Goal: Task Accomplishment & Management: Use online tool/utility

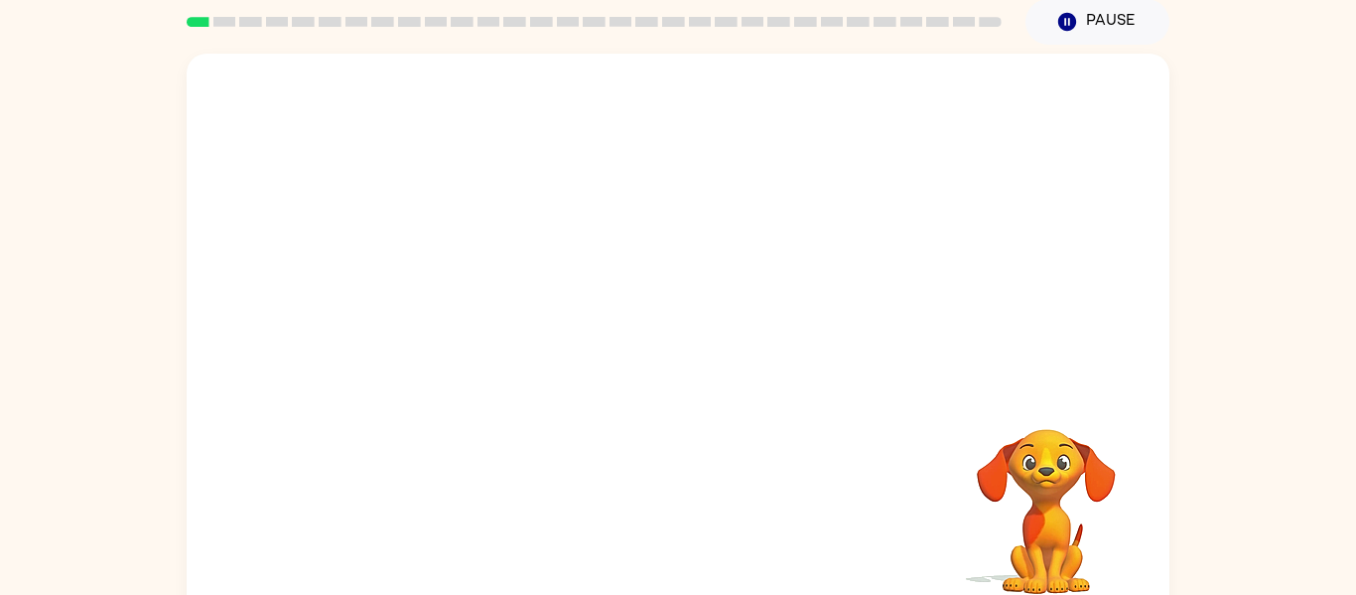
scroll to position [79, 0]
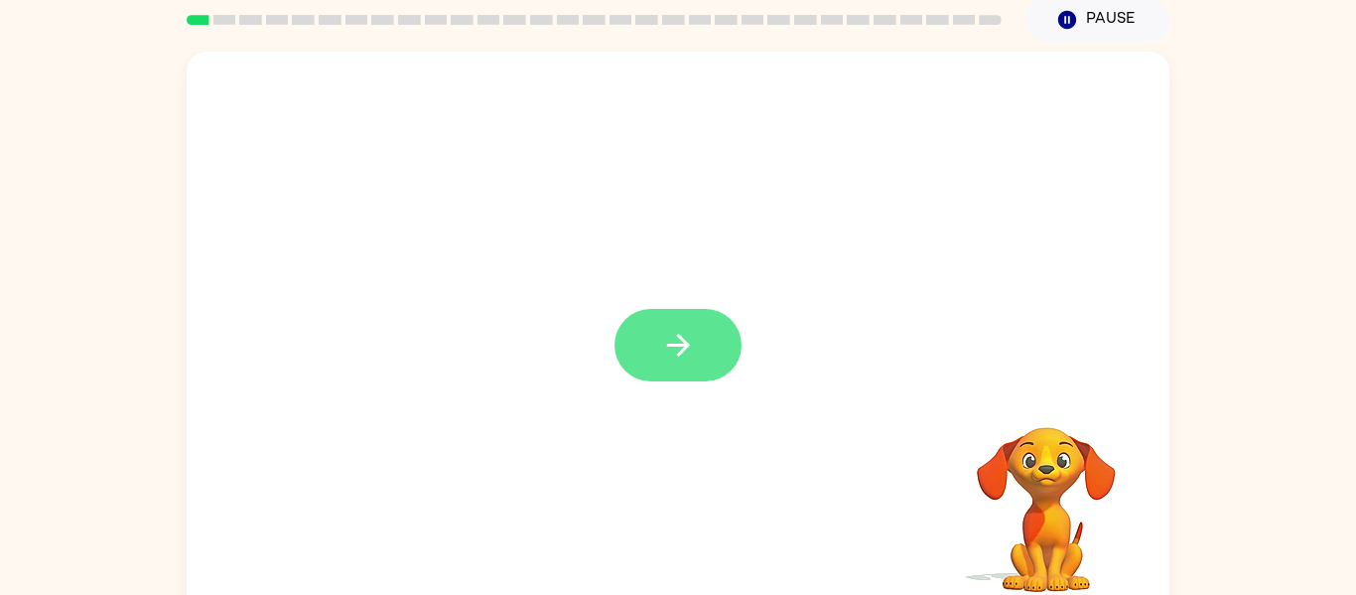
click at [691, 358] on icon "button" at bounding box center [678, 345] width 35 height 35
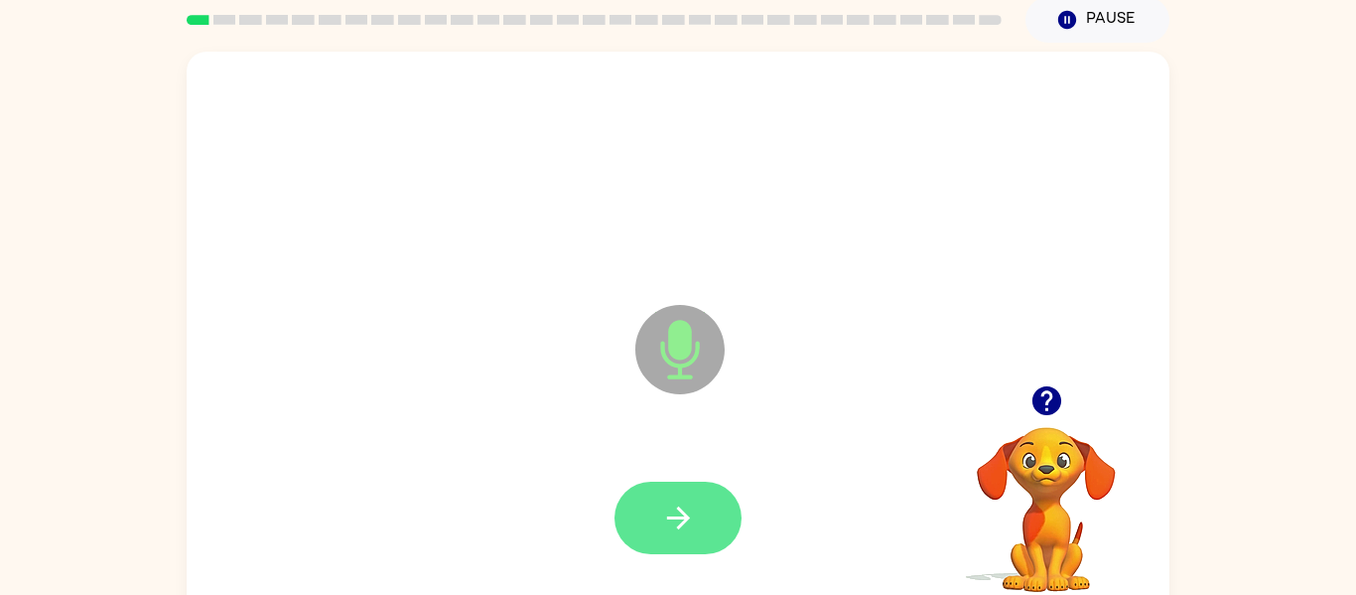
click at [696, 508] on button "button" at bounding box center [678, 517] width 127 height 72
click at [699, 521] on button "button" at bounding box center [678, 517] width 127 height 72
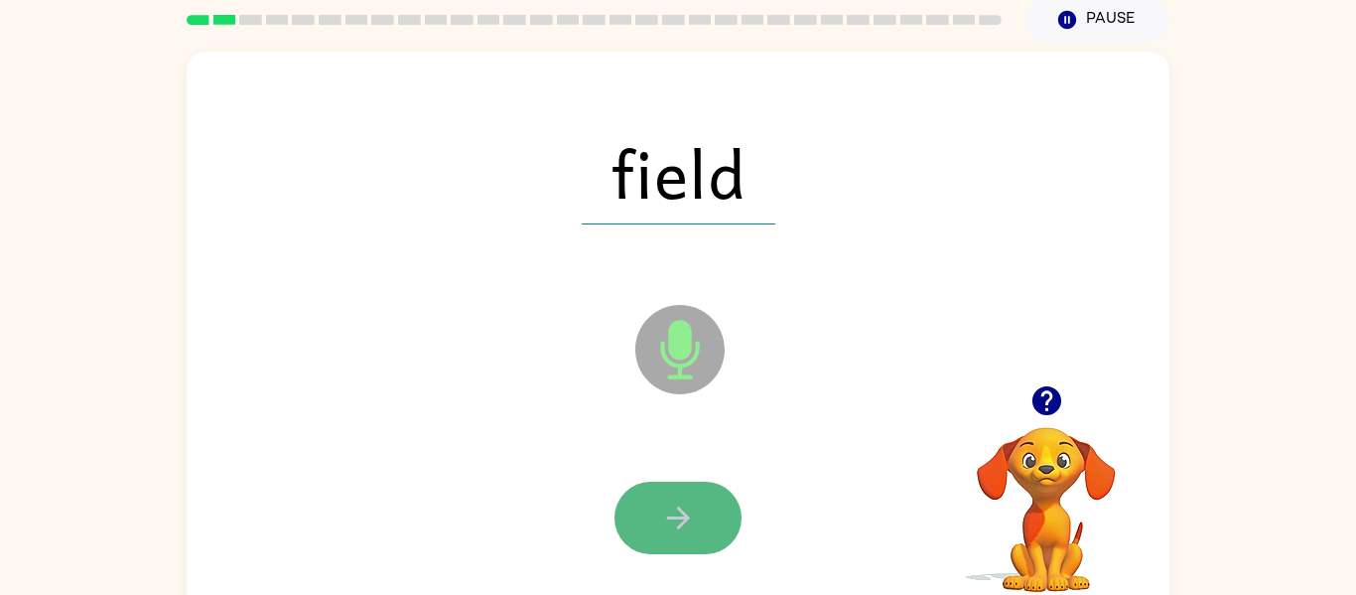
click at [695, 512] on button "button" at bounding box center [678, 517] width 127 height 72
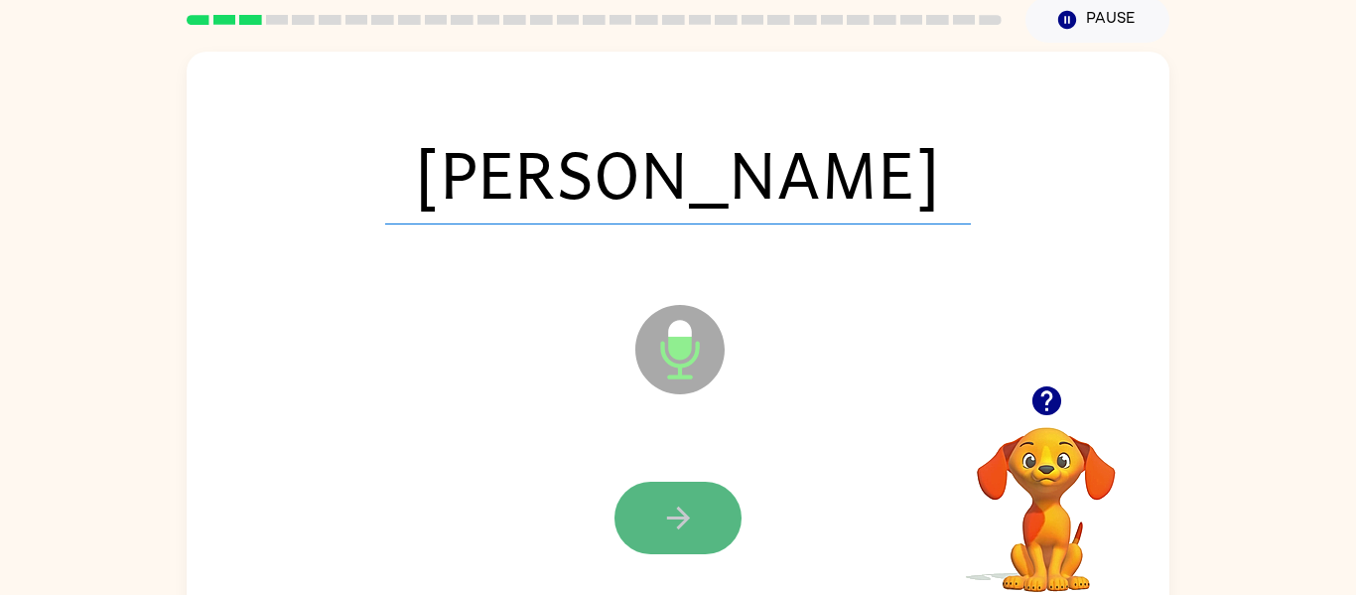
click at [699, 524] on button "button" at bounding box center [678, 517] width 127 height 72
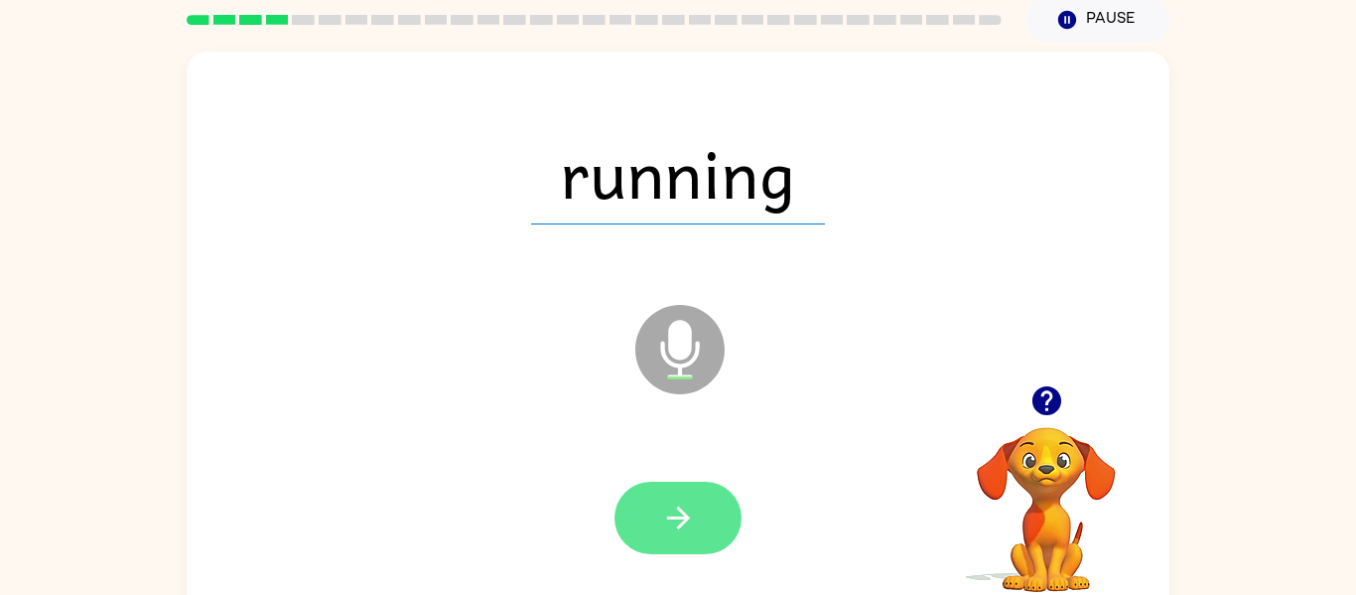
click at [702, 526] on button "button" at bounding box center [678, 517] width 127 height 72
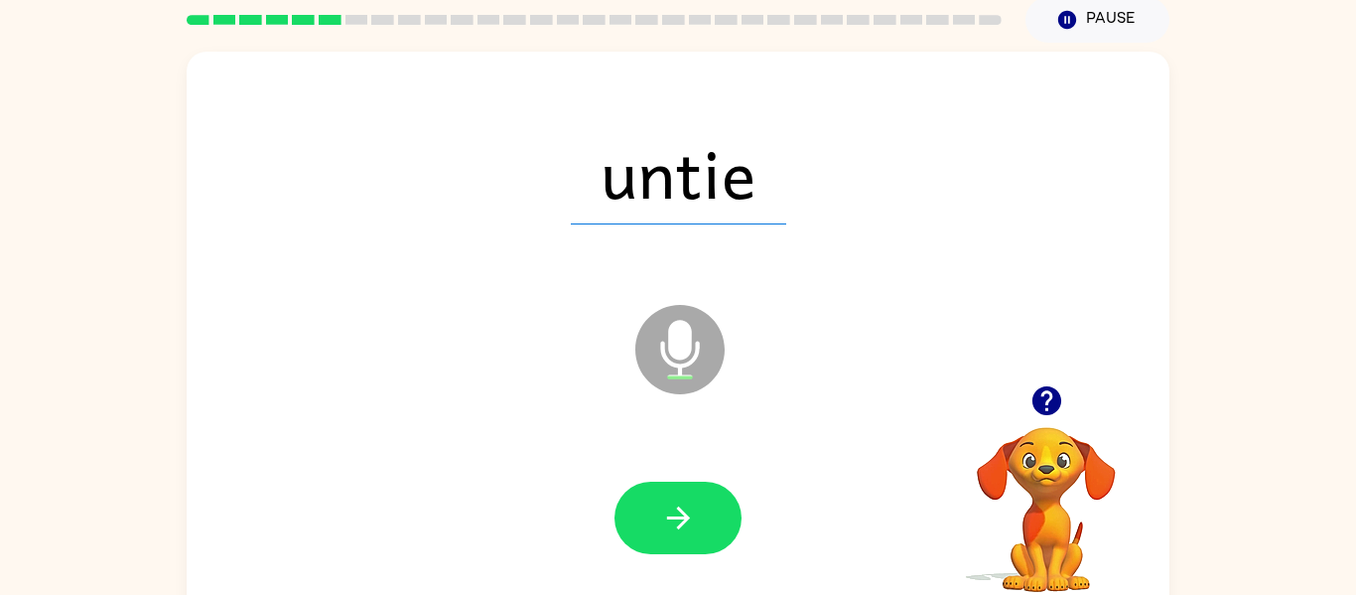
click at [640, 402] on icon "Microphone The Microphone is here when it is your turn to talk" at bounding box center [779, 374] width 298 height 149
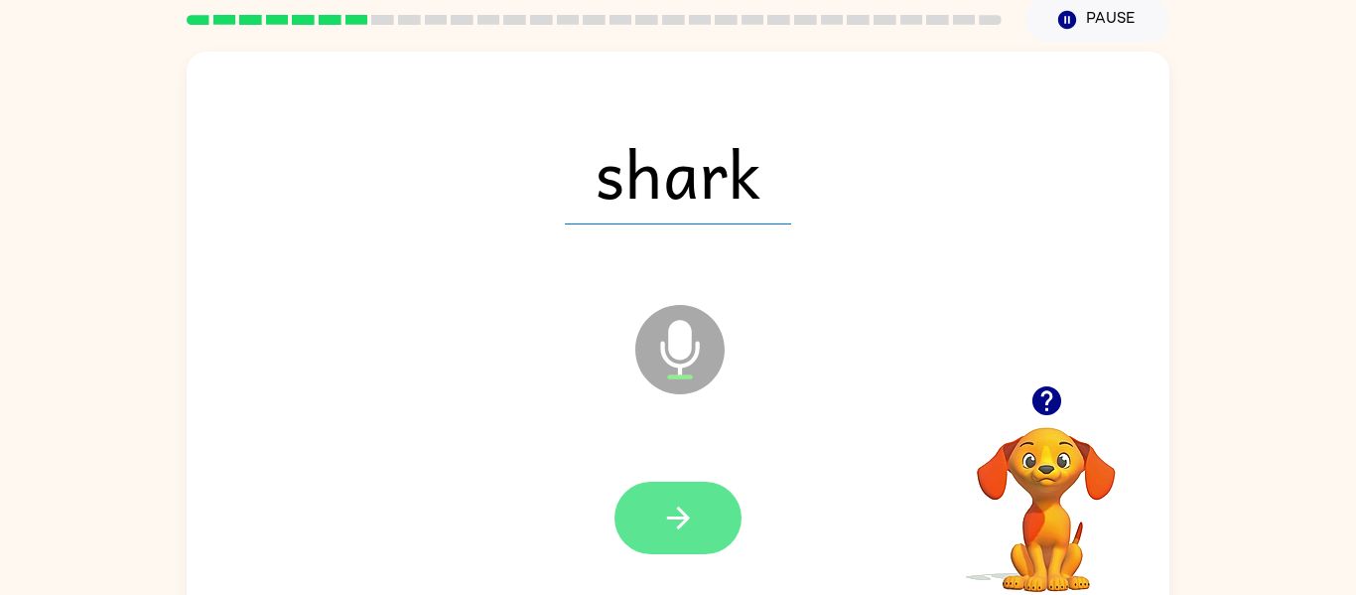
click at [642, 540] on button "button" at bounding box center [678, 517] width 127 height 72
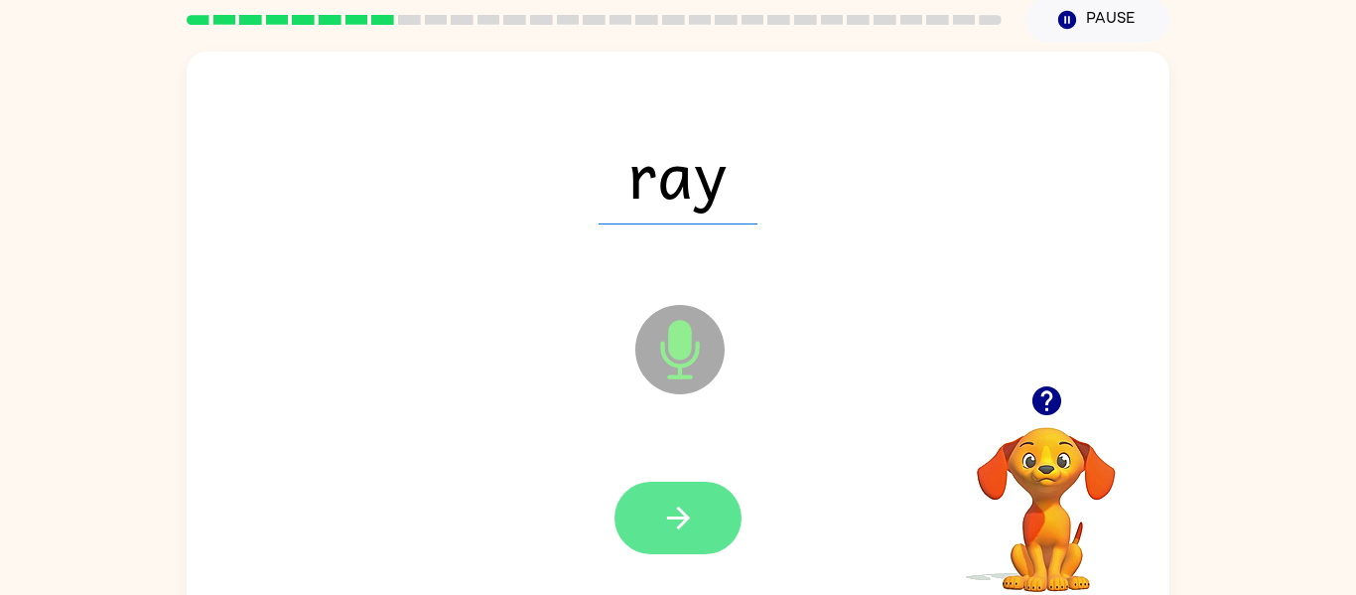
click at [673, 522] on icon "button" at bounding box center [678, 517] width 35 height 35
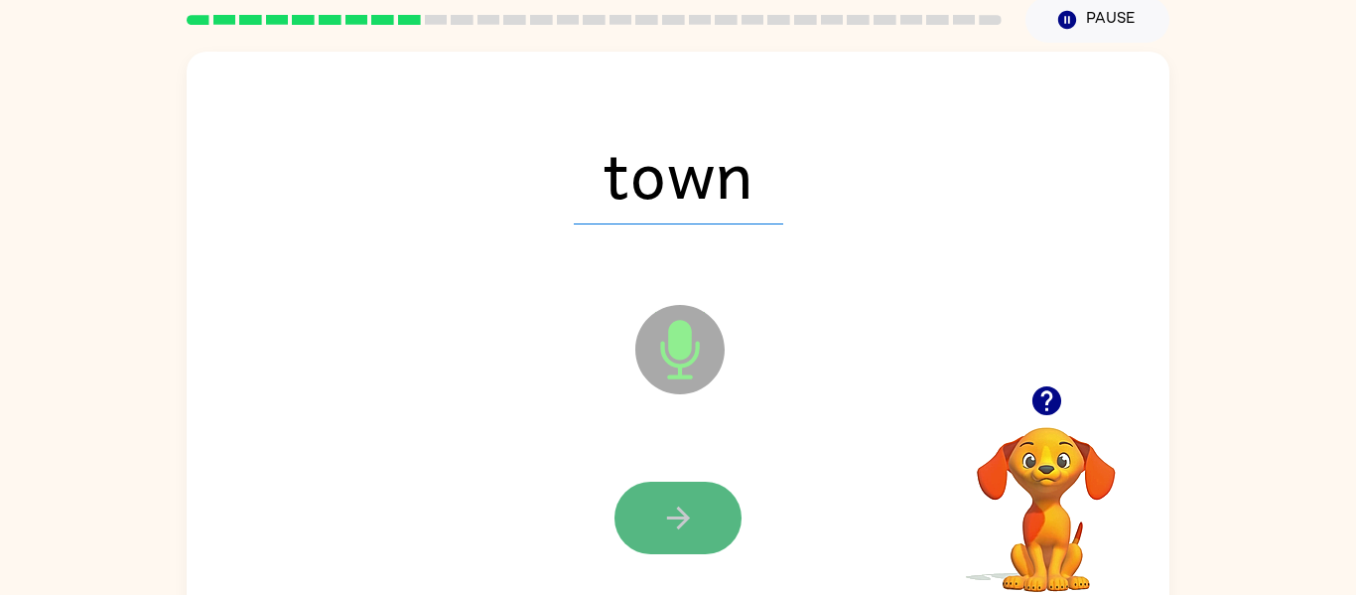
click at [661, 511] on icon "button" at bounding box center [678, 517] width 35 height 35
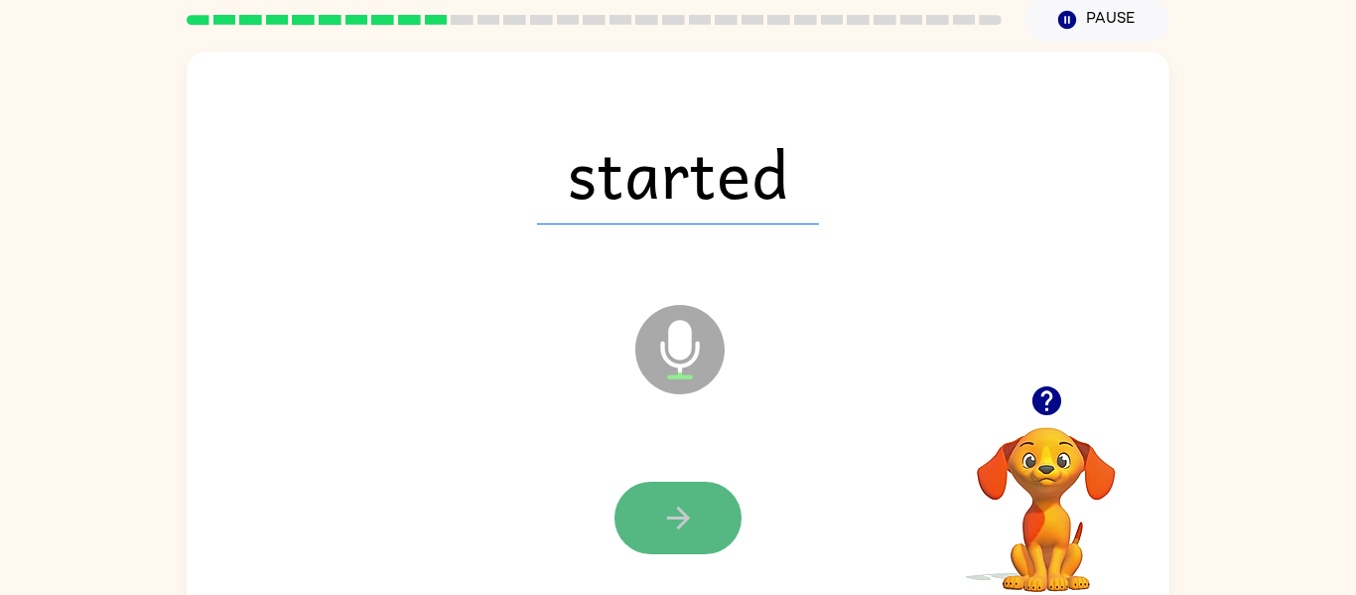
click at [672, 527] on icon "button" at bounding box center [678, 517] width 35 height 35
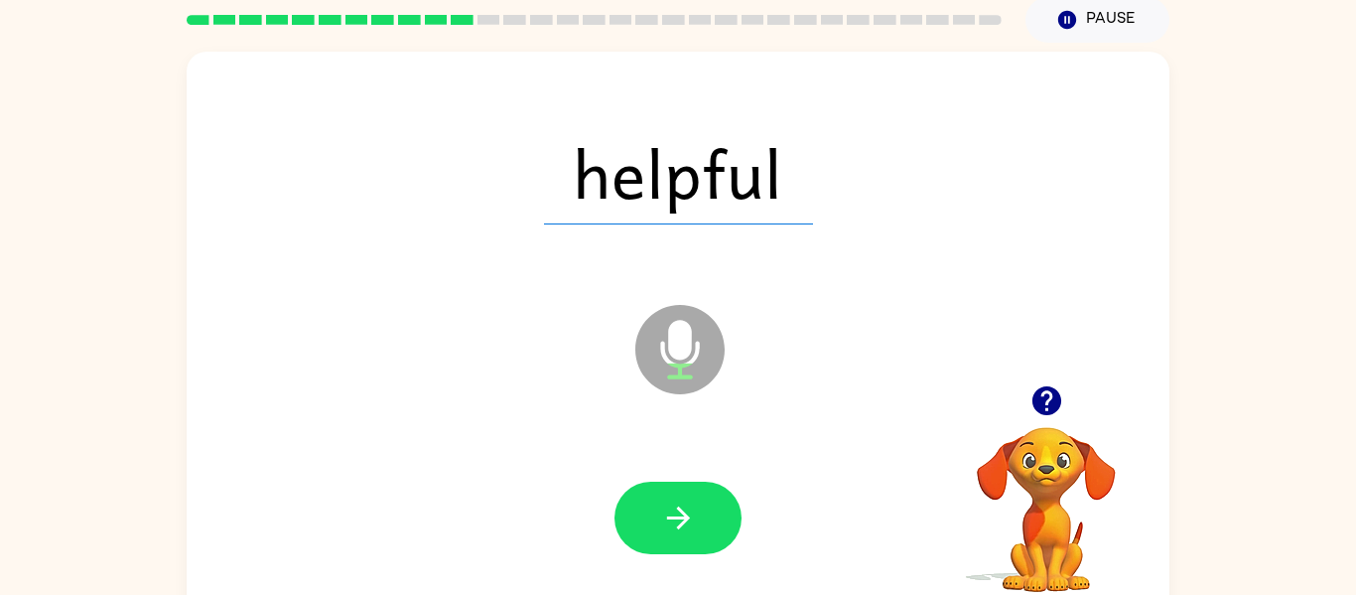
click at [690, 266] on icon at bounding box center [680, 304] width 50 height 149
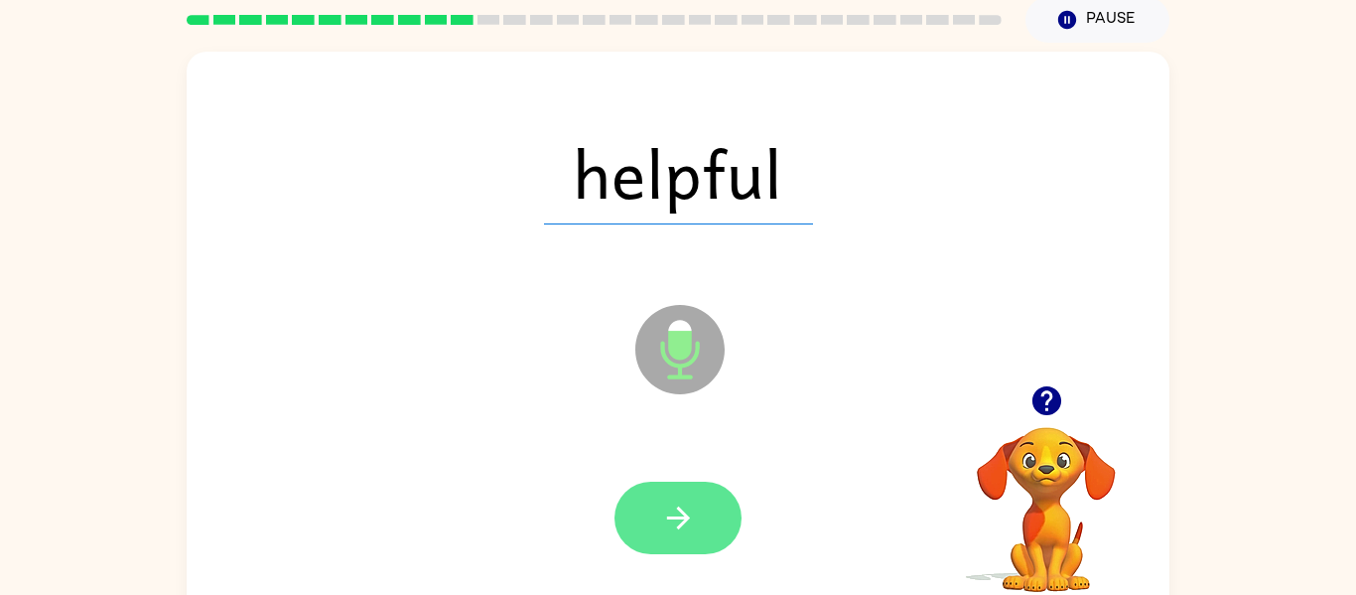
click at [684, 508] on icon "button" at bounding box center [678, 517] width 35 height 35
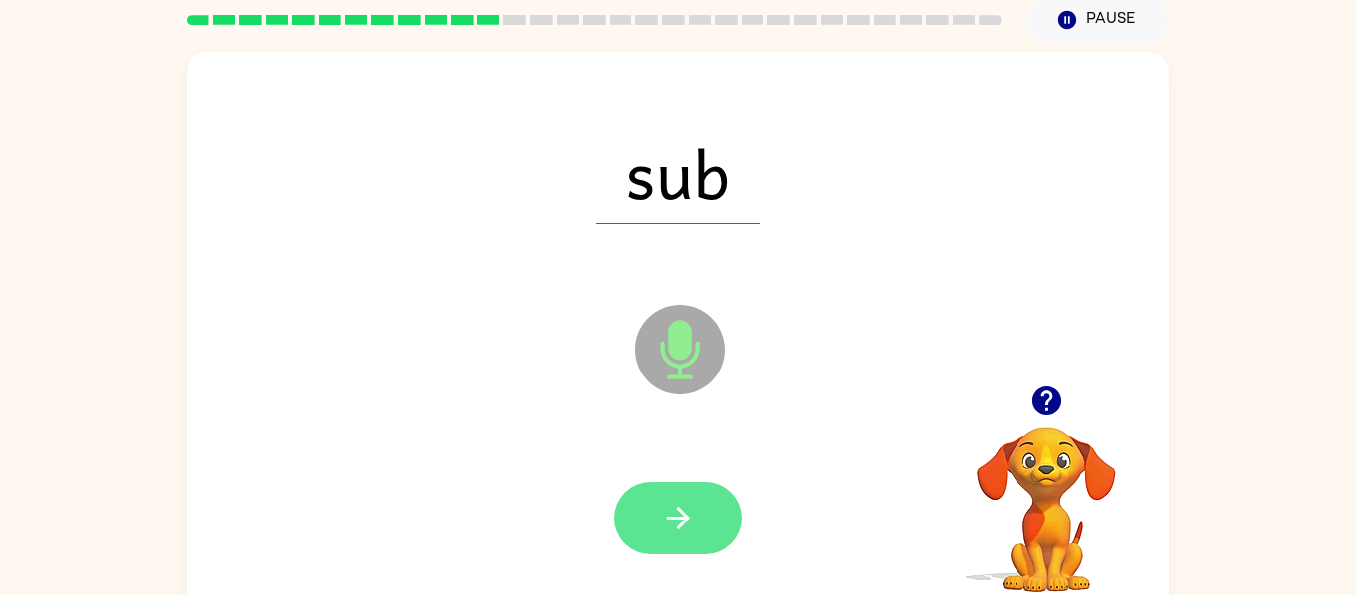
click at [671, 502] on icon "button" at bounding box center [678, 517] width 35 height 35
click at [653, 526] on button "button" at bounding box center [678, 517] width 127 height 72
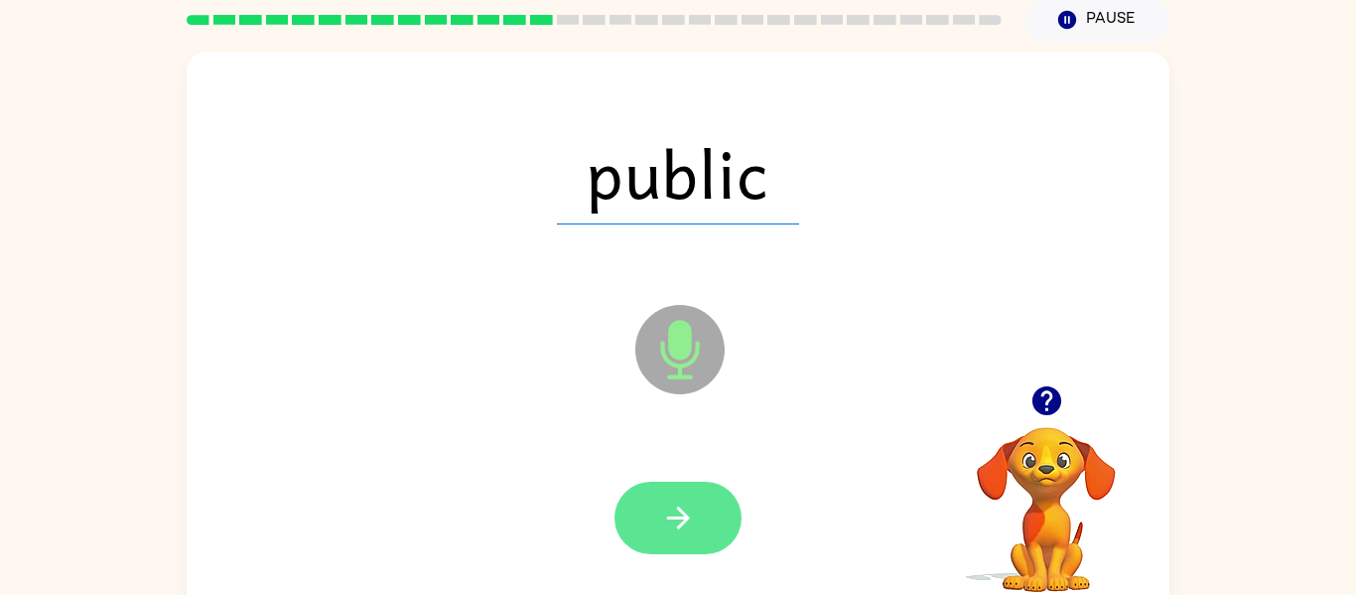
click at [653, 481] on button "button" at bounding box center [678, 517] width 127 height 72
click at [711, 552] on button "button" at bounding box center [678, 517] width 127 height 72
click at [711, 552] on div at bounding box center [678, 517] width 127 height 72
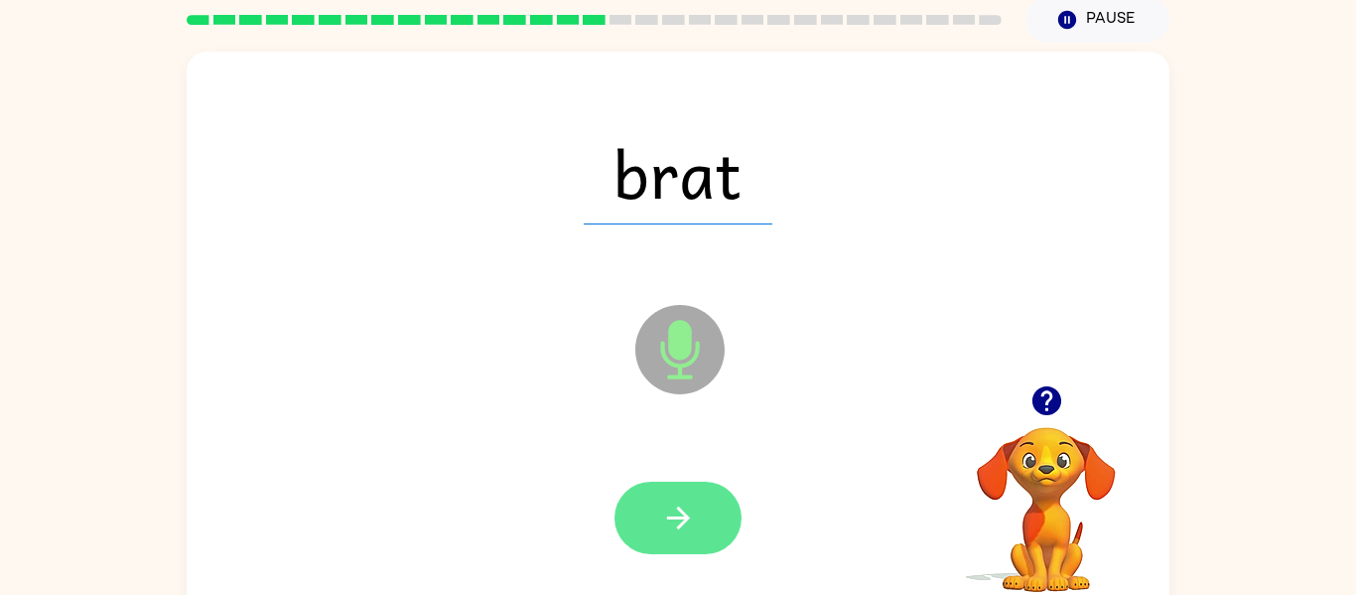
click at [671, 505] on icon "button" at bounding box center [678, 517] width 35 height 35
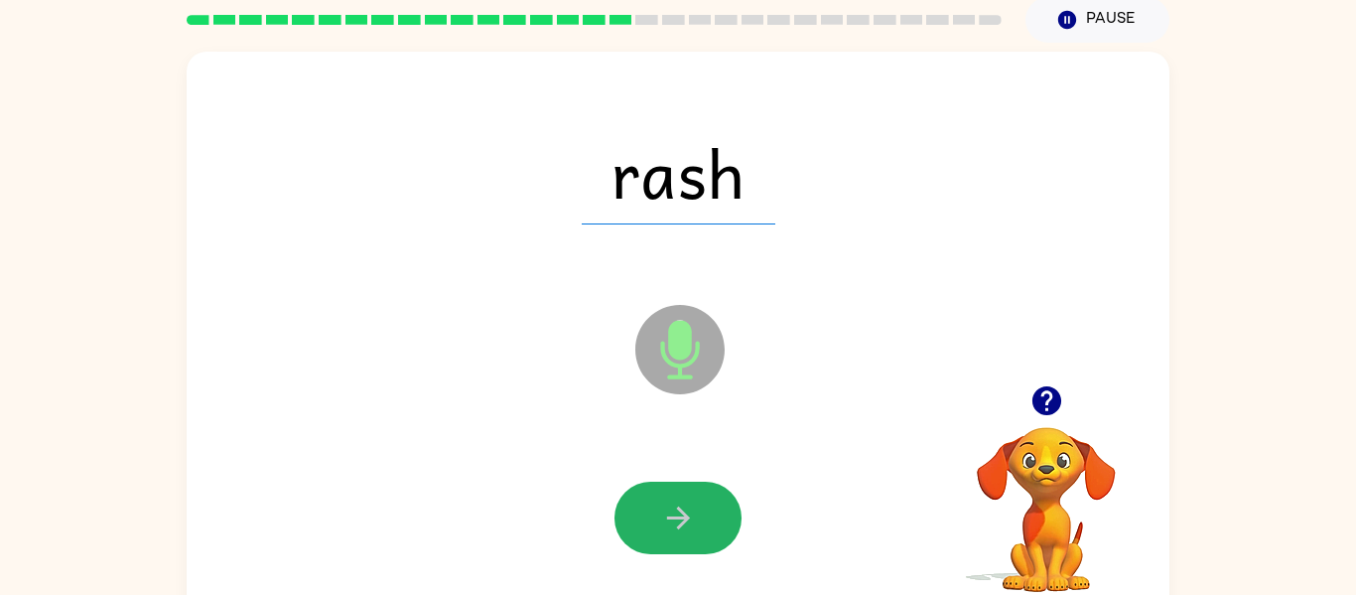
click at [674, 508] on icon "button" at bounding box center [678, 517] width 35 height 35
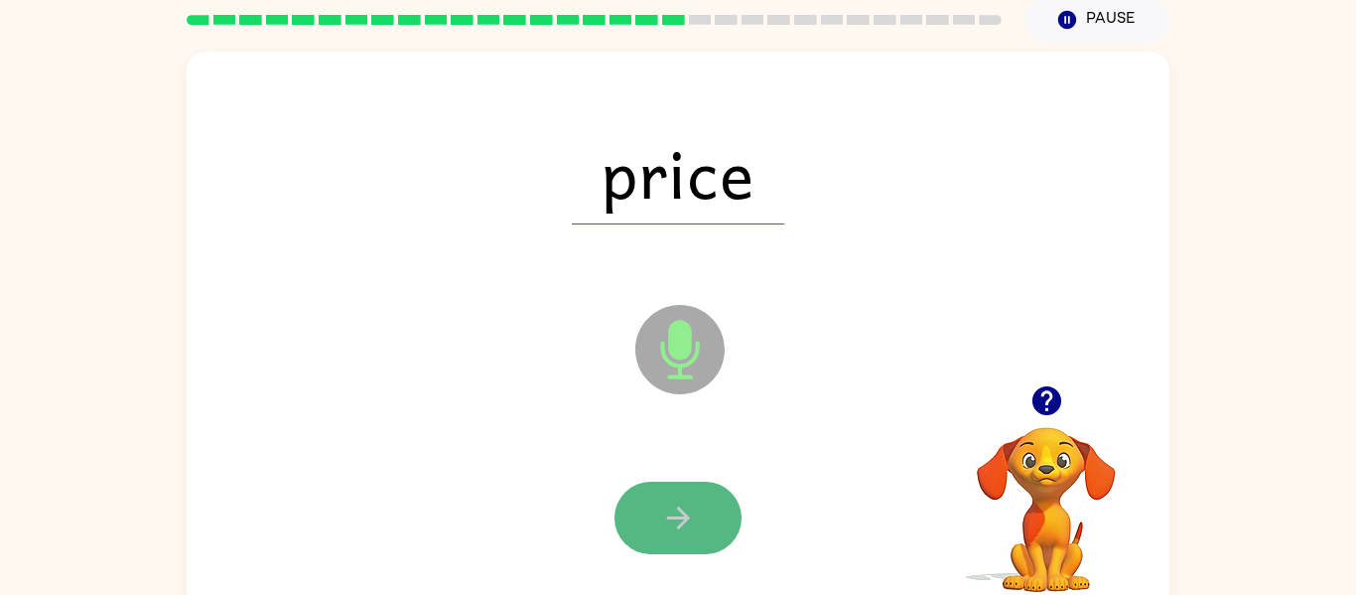
click at [705, 523] on button "button" at bounding box center [678, 517] width 127 height 72
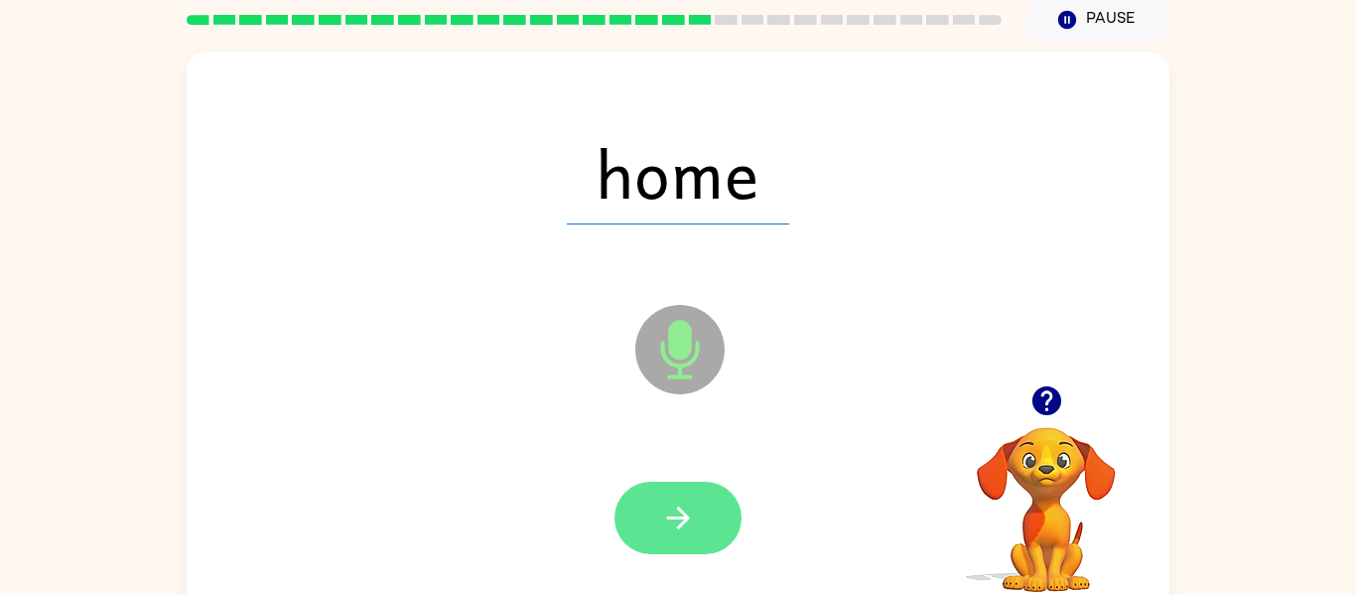
click at [689, 507] on icon "button" at bounding box center [678, 517] width 35 height 35
click at [712, 528] on button "button" at bounding box center [678, 517] width 127 height 72
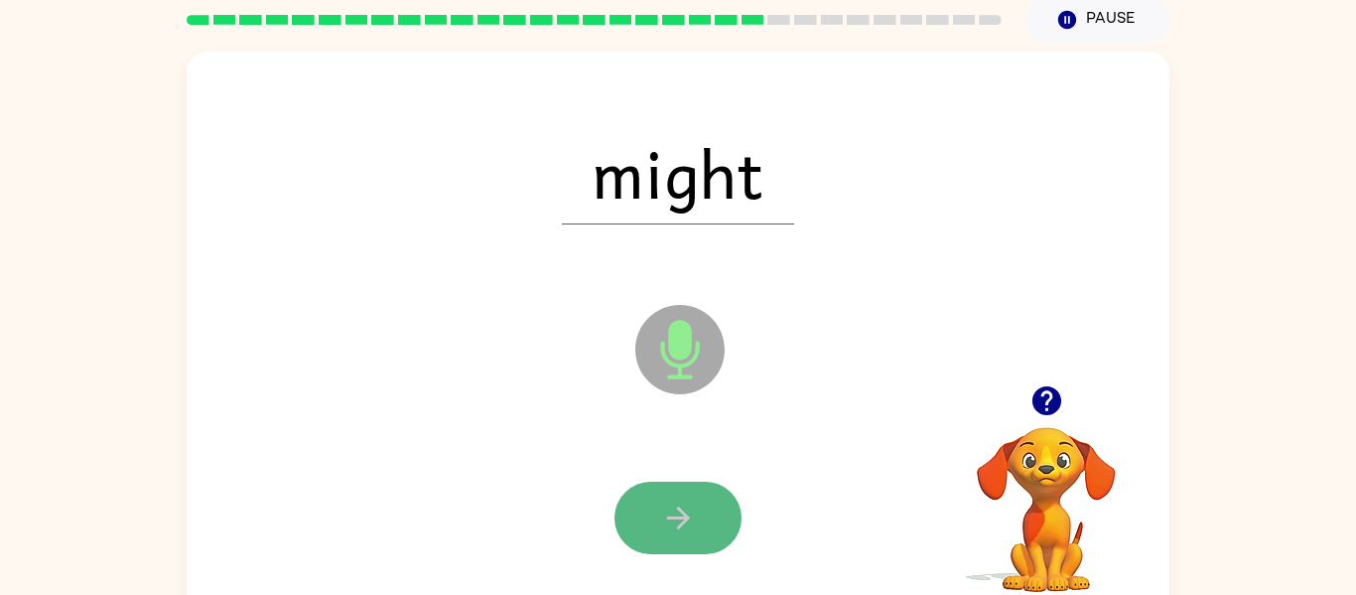
click at [698, 535] on button "button" at bounding box center [678, 517] width 127 height 72
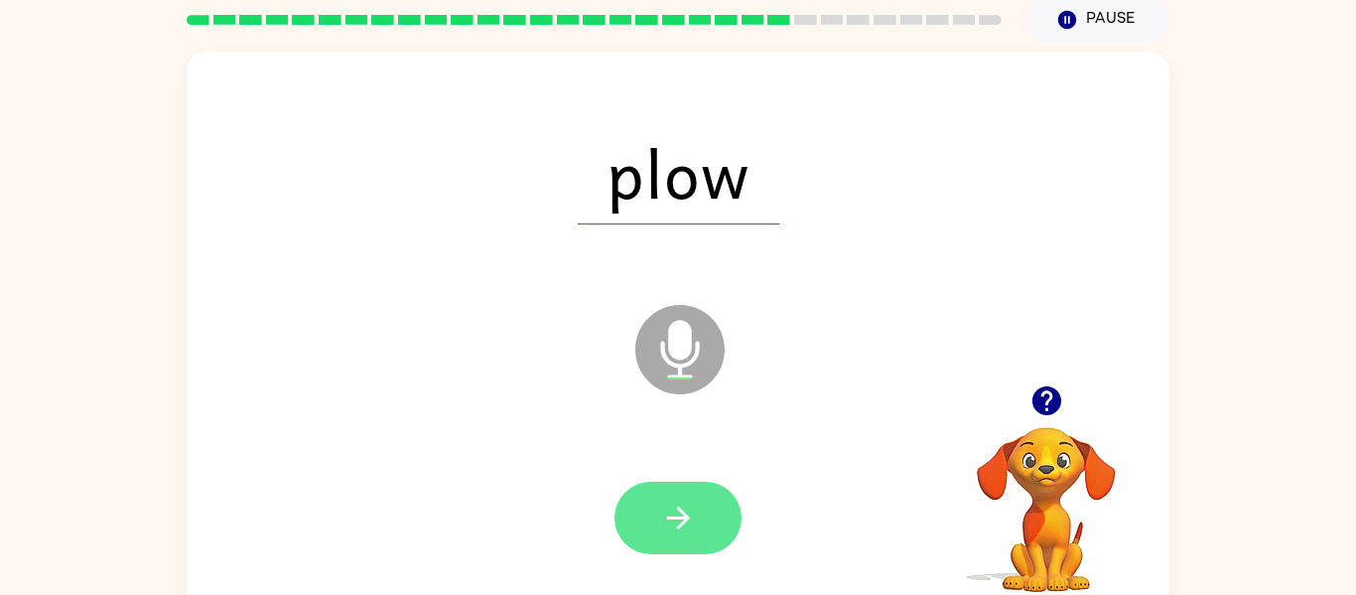
click at [676, 523] on icon "button" at bounding box center [678, 517] width 35 height 35
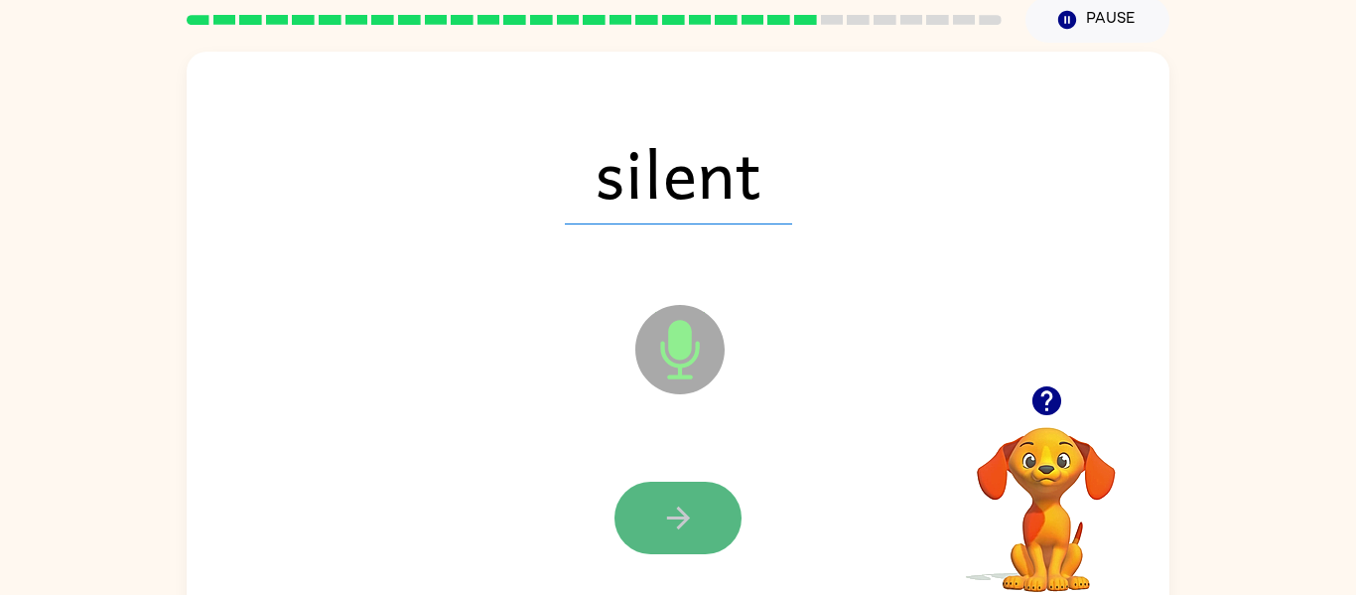
click at [655, 544] on button "button" at bounding box center [678, 517] width 127 height 72
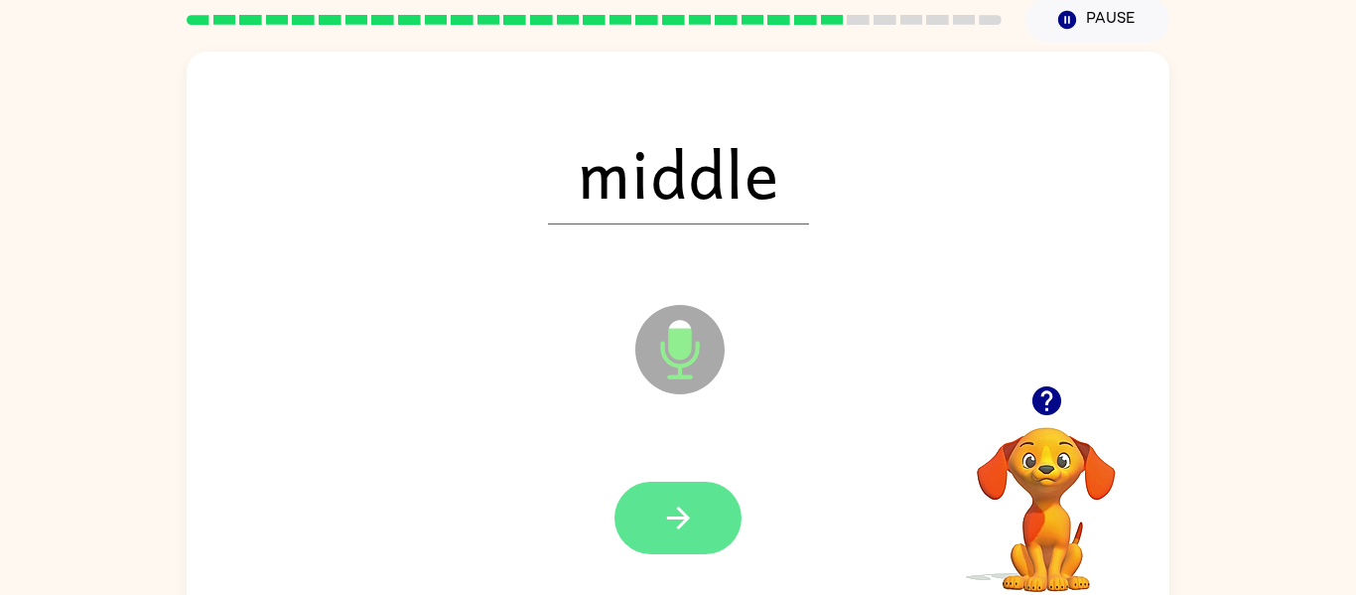
click at [676, 504] on icon "button" at bounding box center [678, 517] width 35 height 35
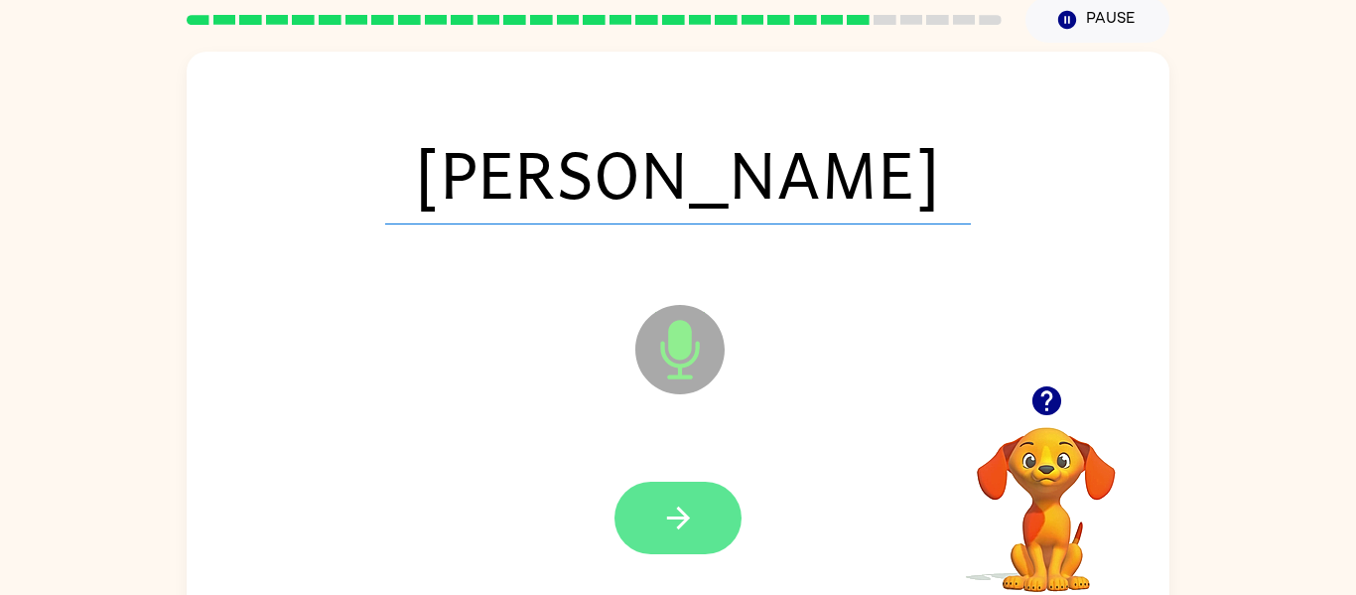
click at [682, 510] on icon "button" at bounding box center [677, 517] width 23 height 23
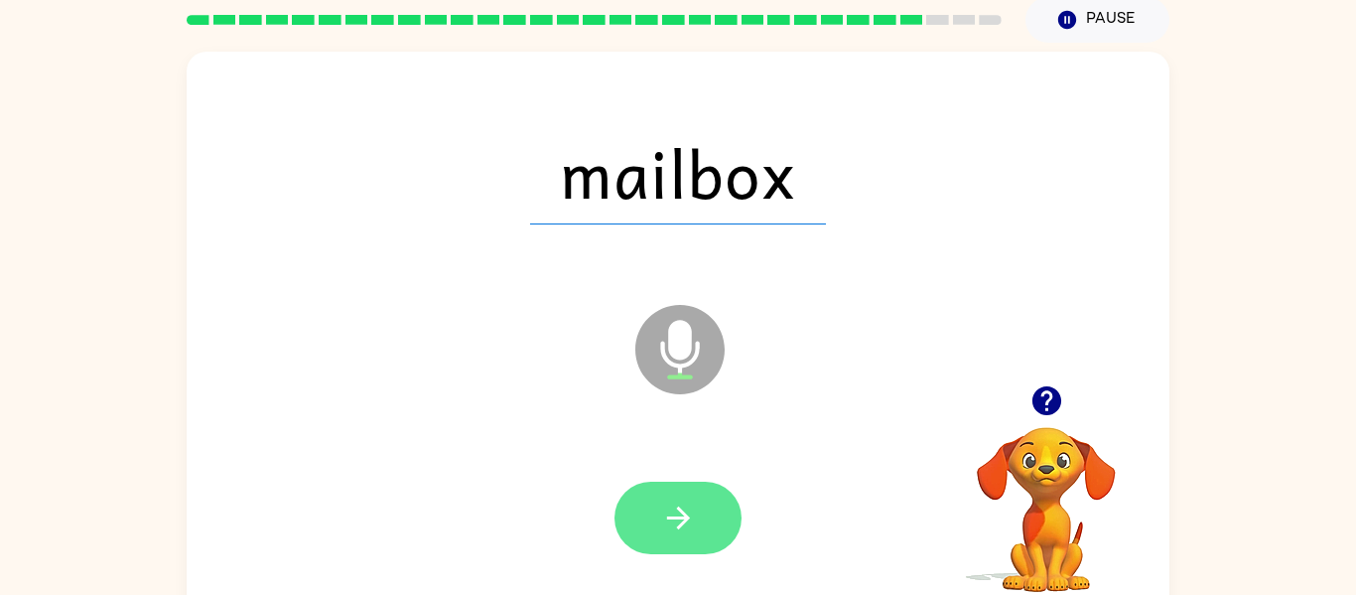
click at [704, 521] on button "button" at bounding box center [678, 517] width 127 height 72
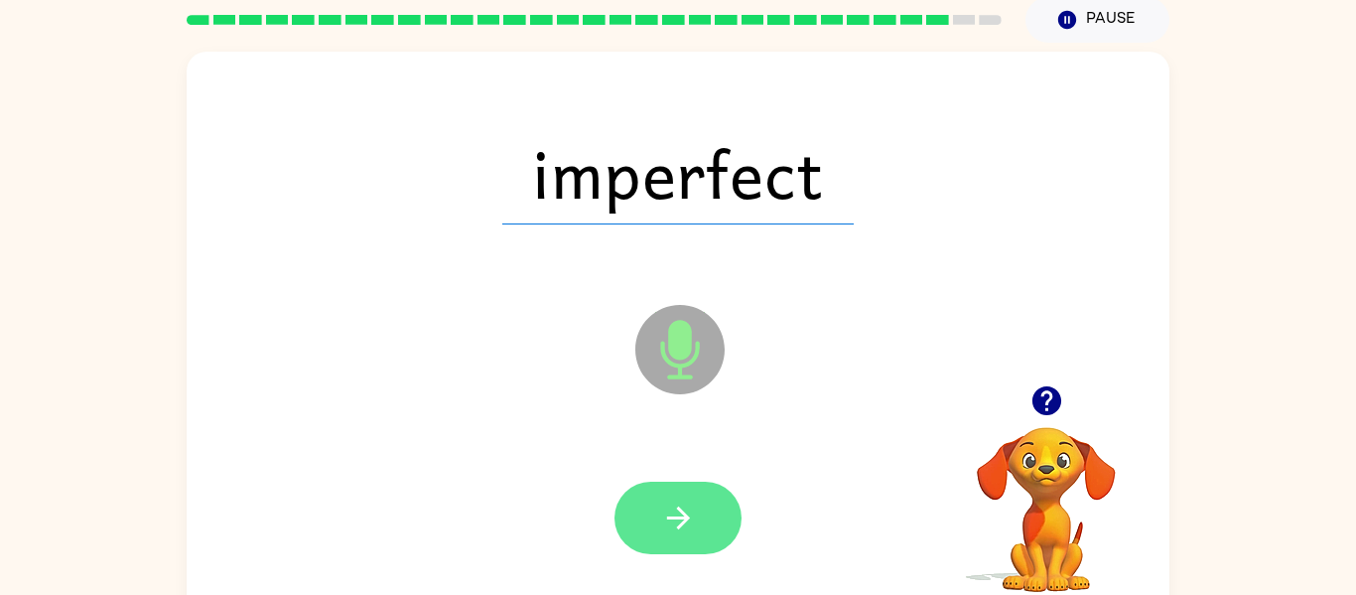
click at [681, 508] on icon "button" at bounding box center [678, 517] width 35 height 35
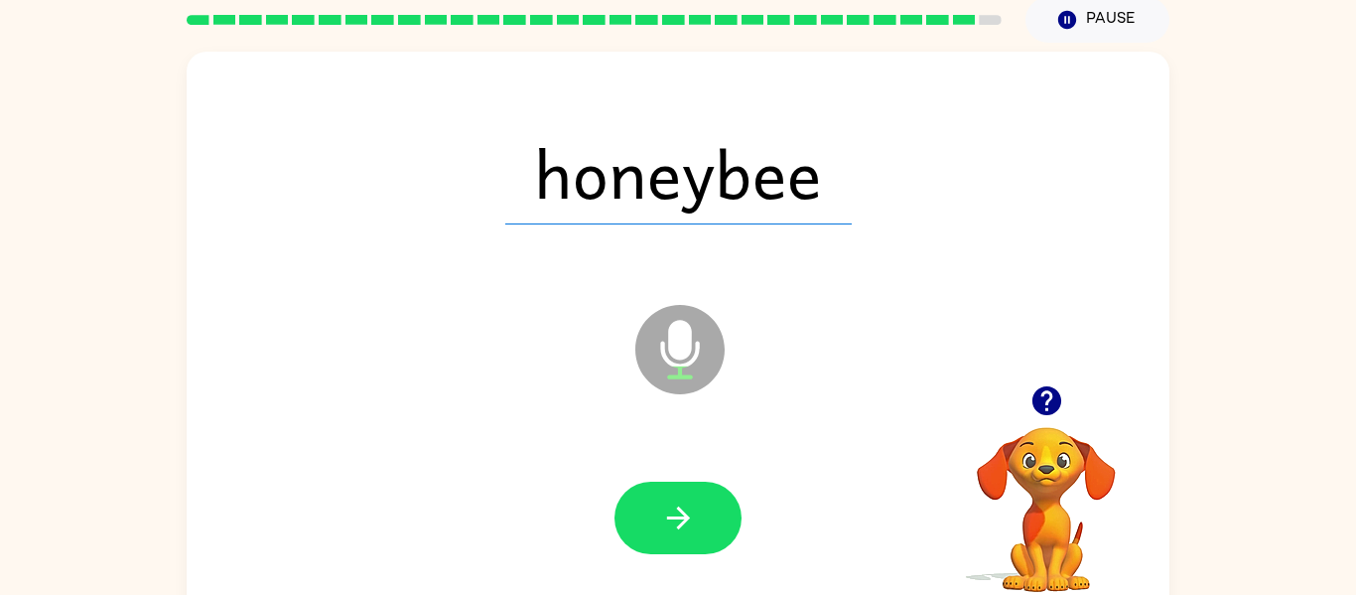
click at [674, 454] on div at bounding box center [677, 518] width 943 height 163
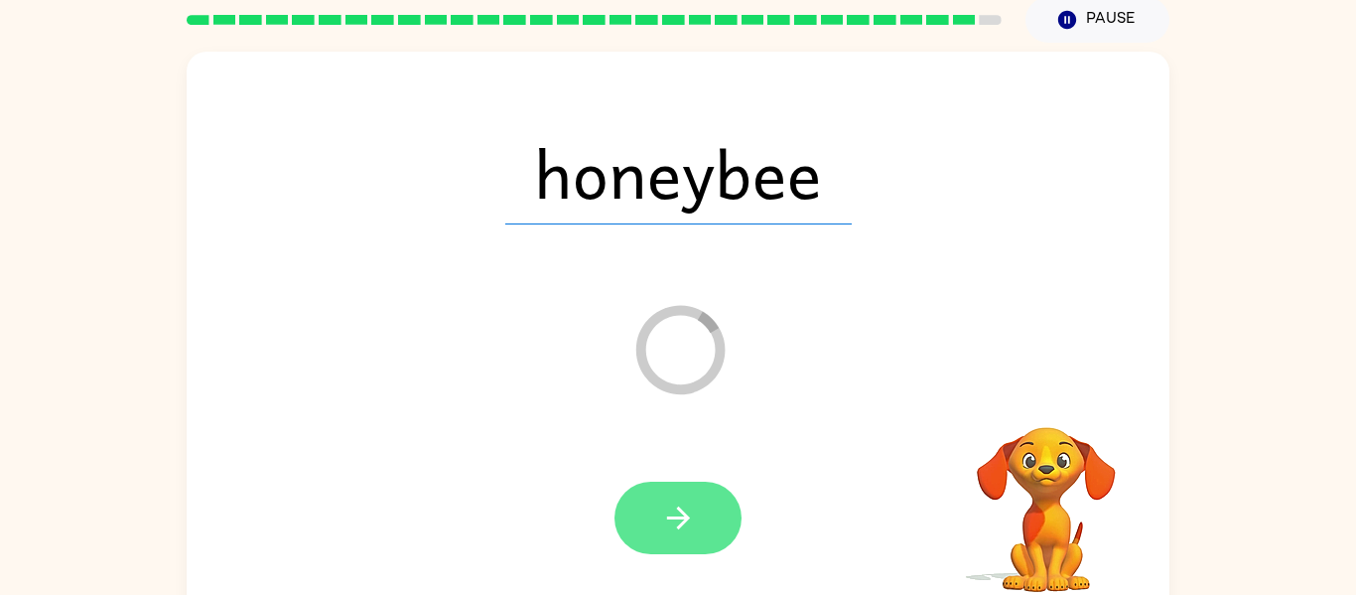
scroll to position [62, 0]
